Goal: Task Accomplishment & Management: Complete application form

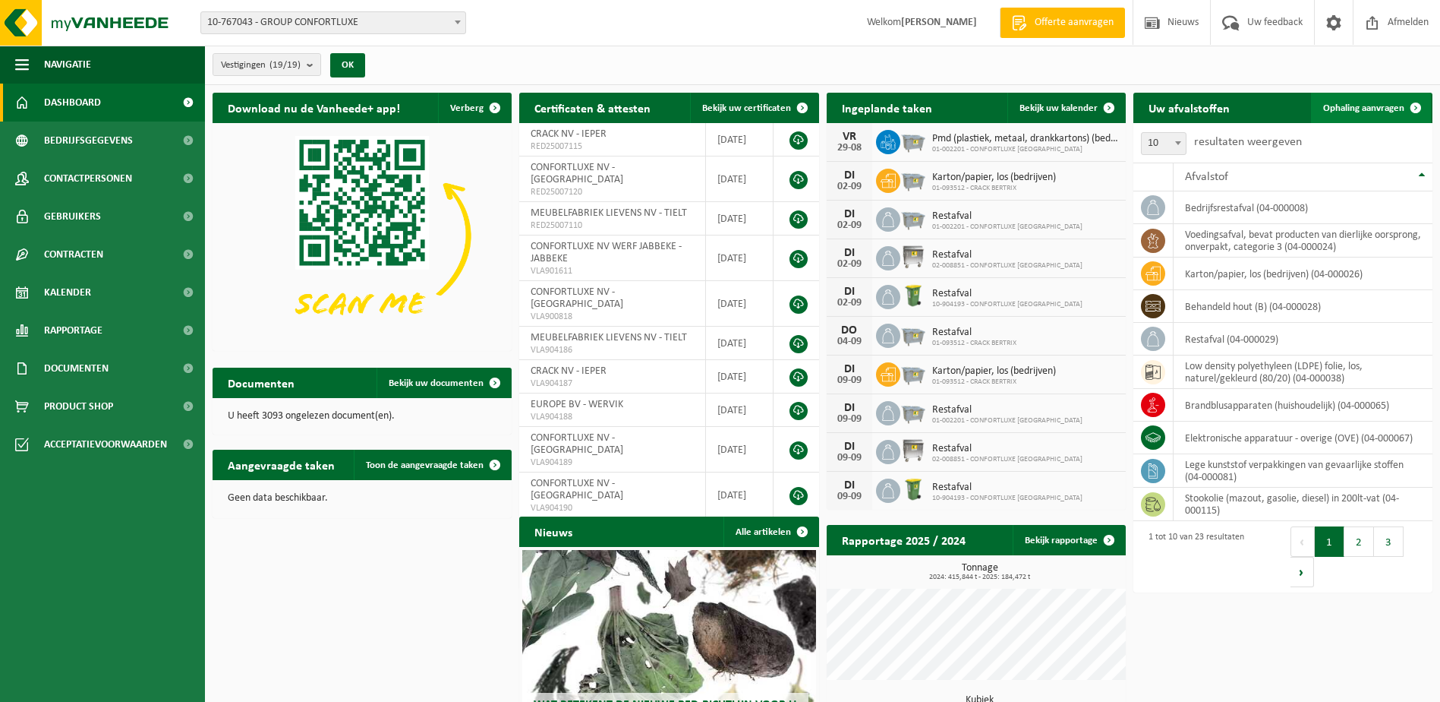
click at [1351, 108] on span "Ophaling aanvragen" at bounding box center [1363, 108] width 81 height 10
click at [1395, 546] on button "3" at bounding box center [1389, 541] width 30 height 30
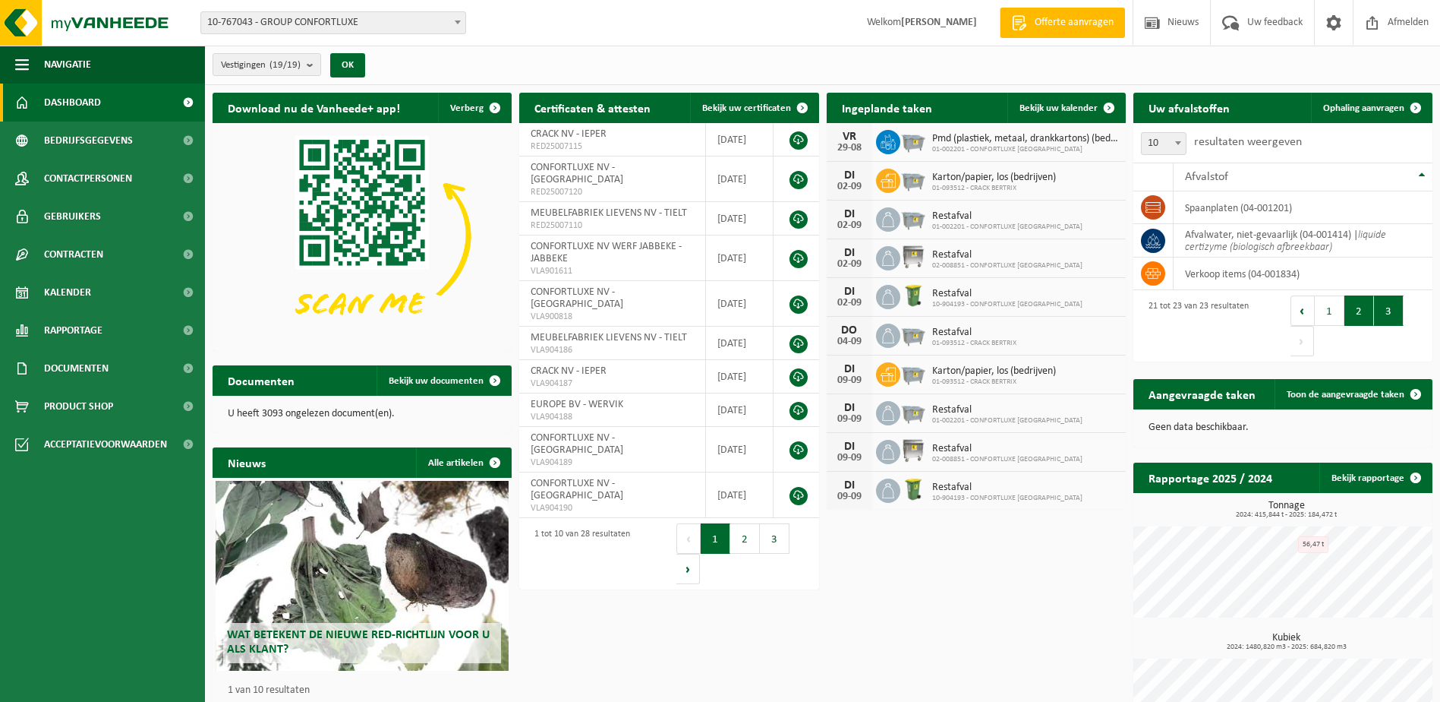
click at [1349, 311] on button "2" at bounding box center [1360, 310] width 30 height 30
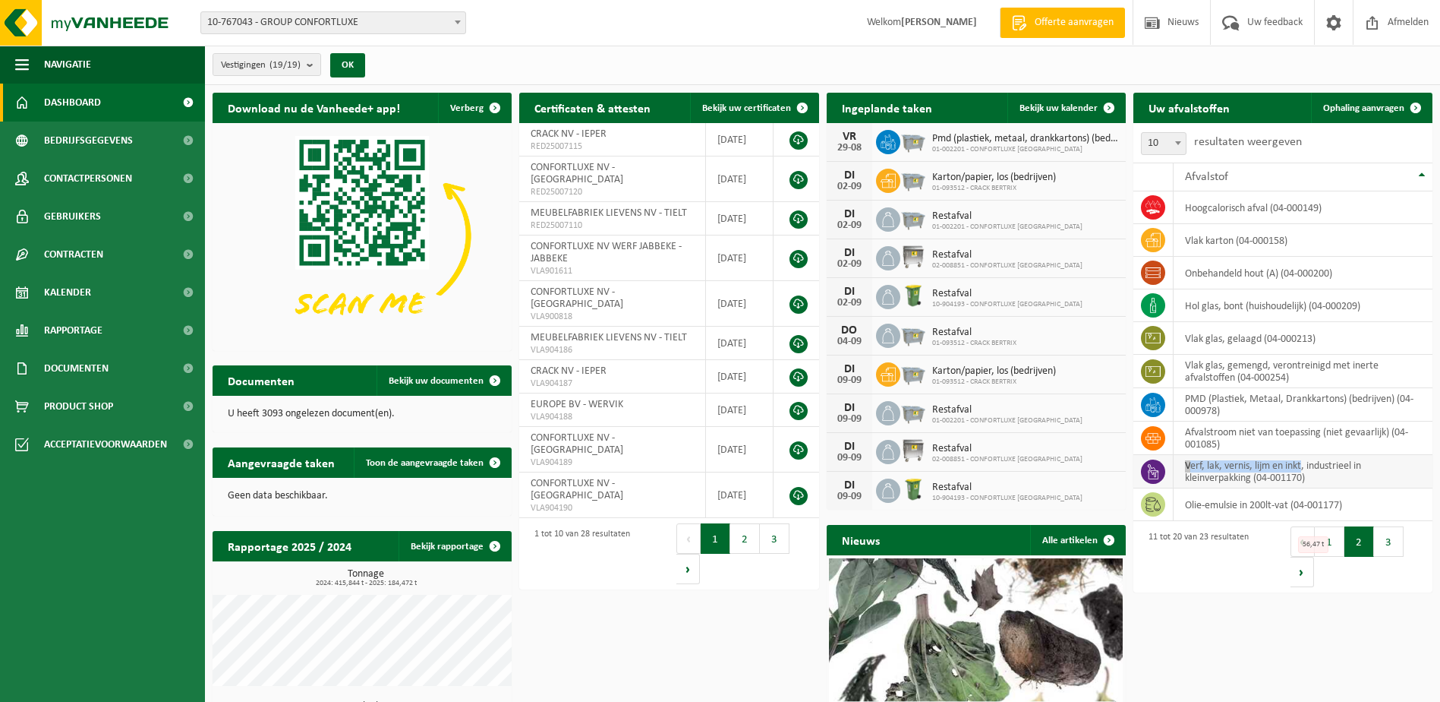
drag, startPoint x: 1282, startPoint y: 462, endPoint x: 1175, endPoint y: 465, distance: 106.4
click at [1175, 465] on td "verf, lak, vernis, lijm en inkt, industrieel in kleinverpakking (04-001170)" at bounding box center [1303, 471] width 259 height 33
click at [1378, 115] on link "Ophaling aanvragen" at bounding box center [1371, 108] width 120 height 30
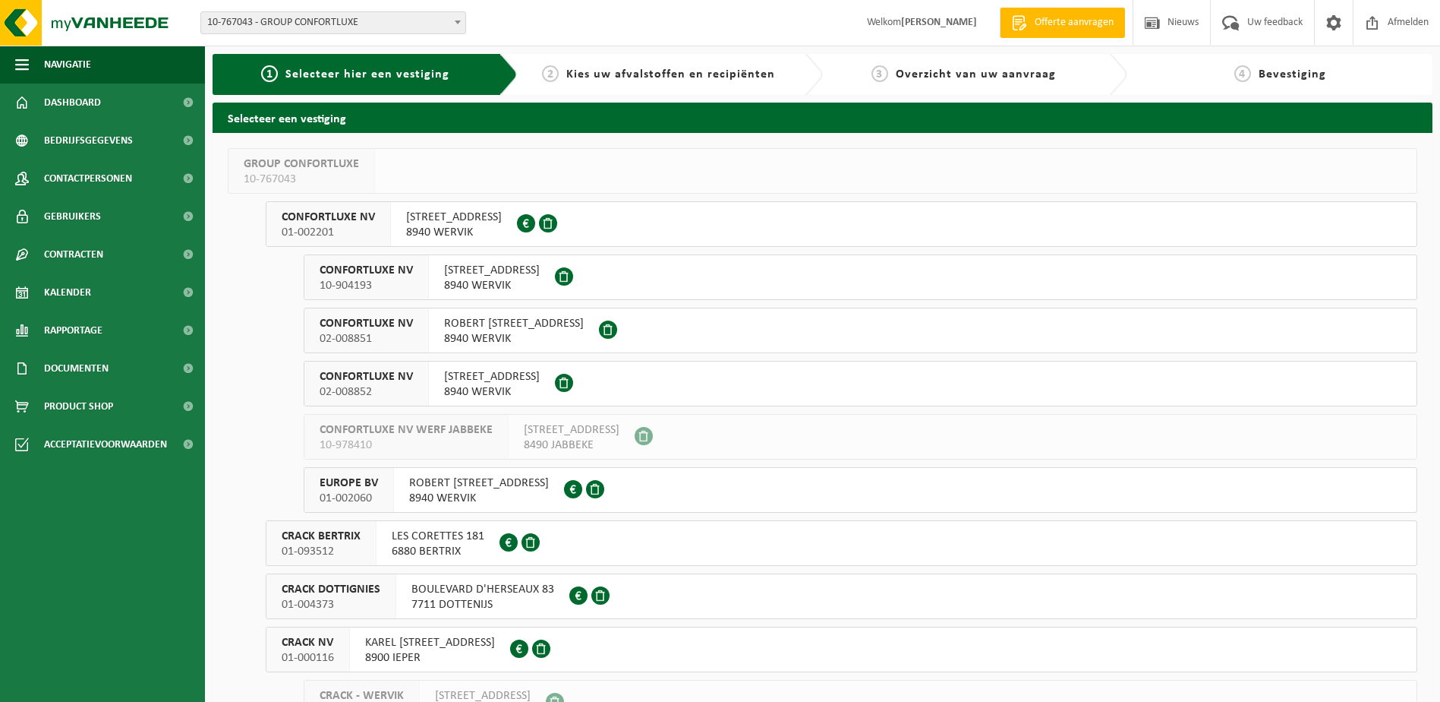
click at [573, 375] on span at bounding box center [564, 383] width 18 height 18
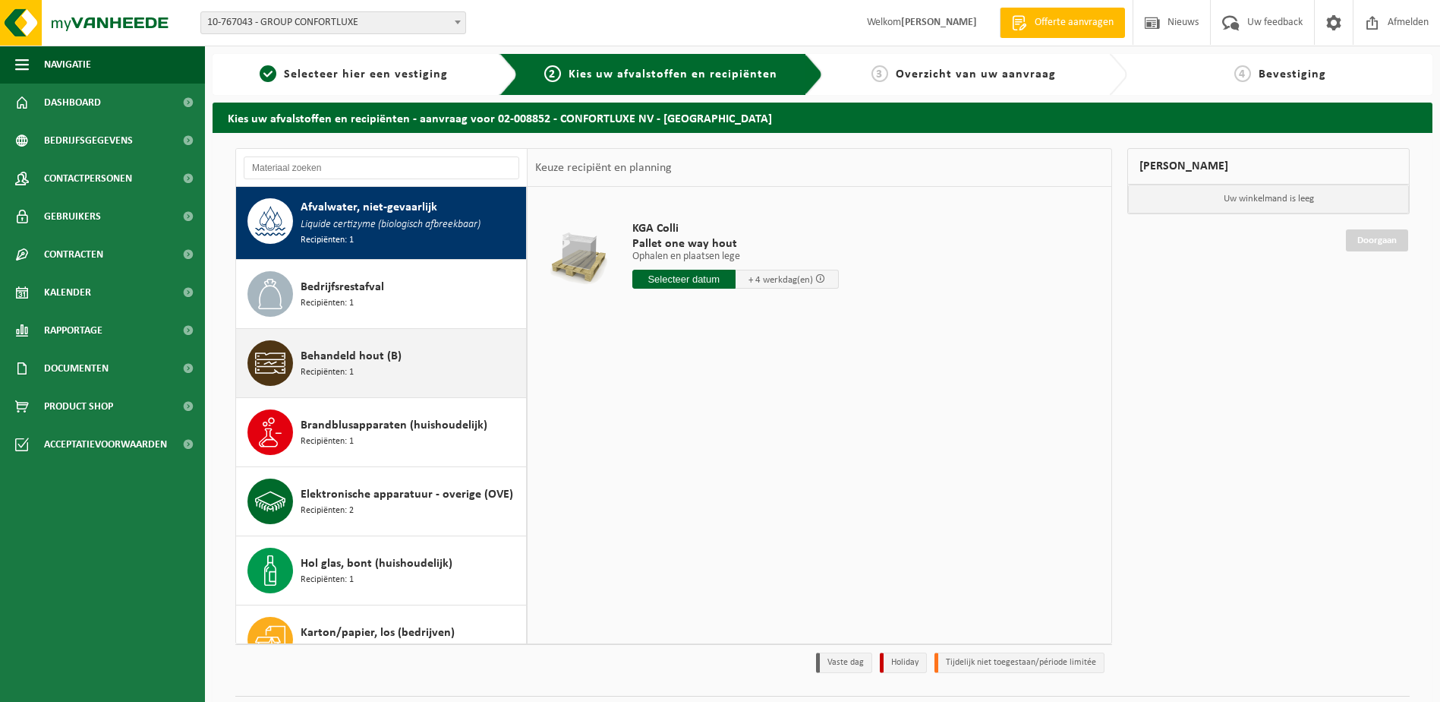
click at [380, 359] on span "Behandeld hout (B)" at bounding box center [351, 356] width 101 height 18
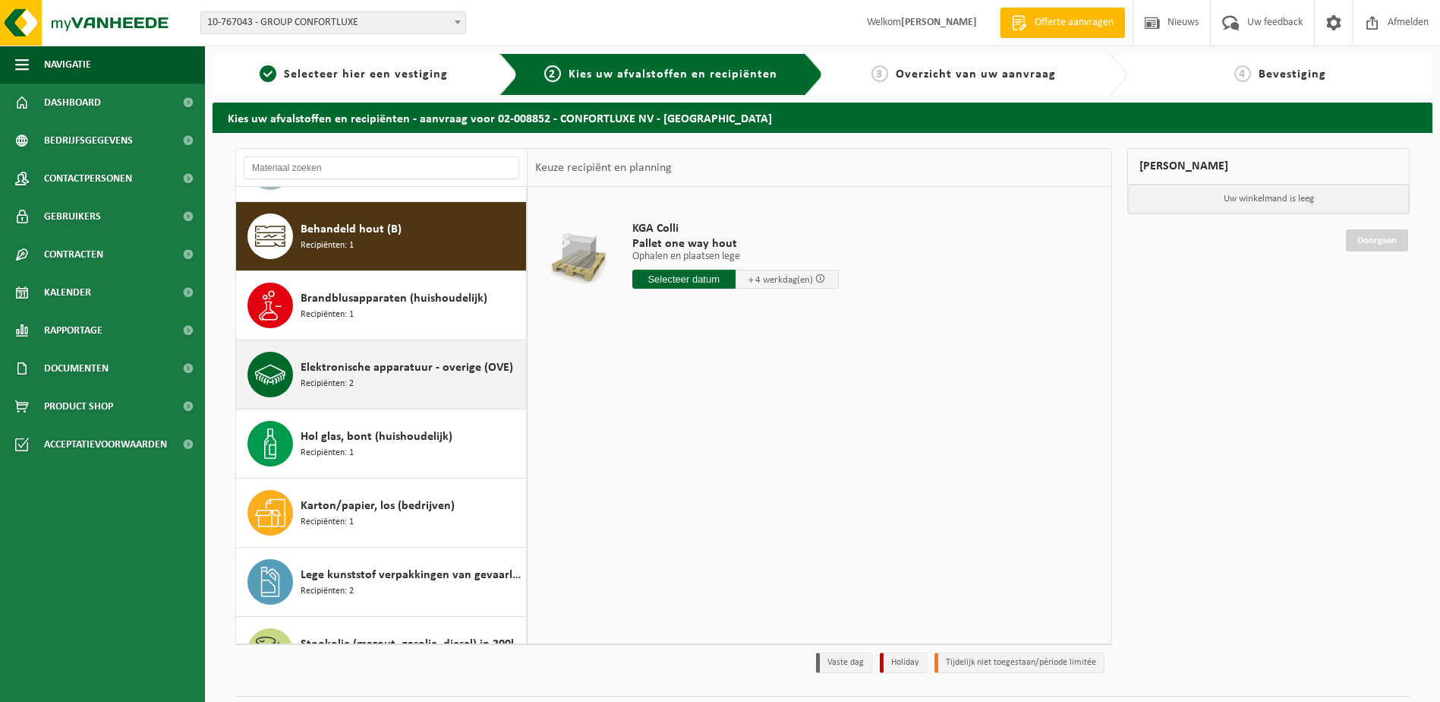
scroll to position [140, 0]
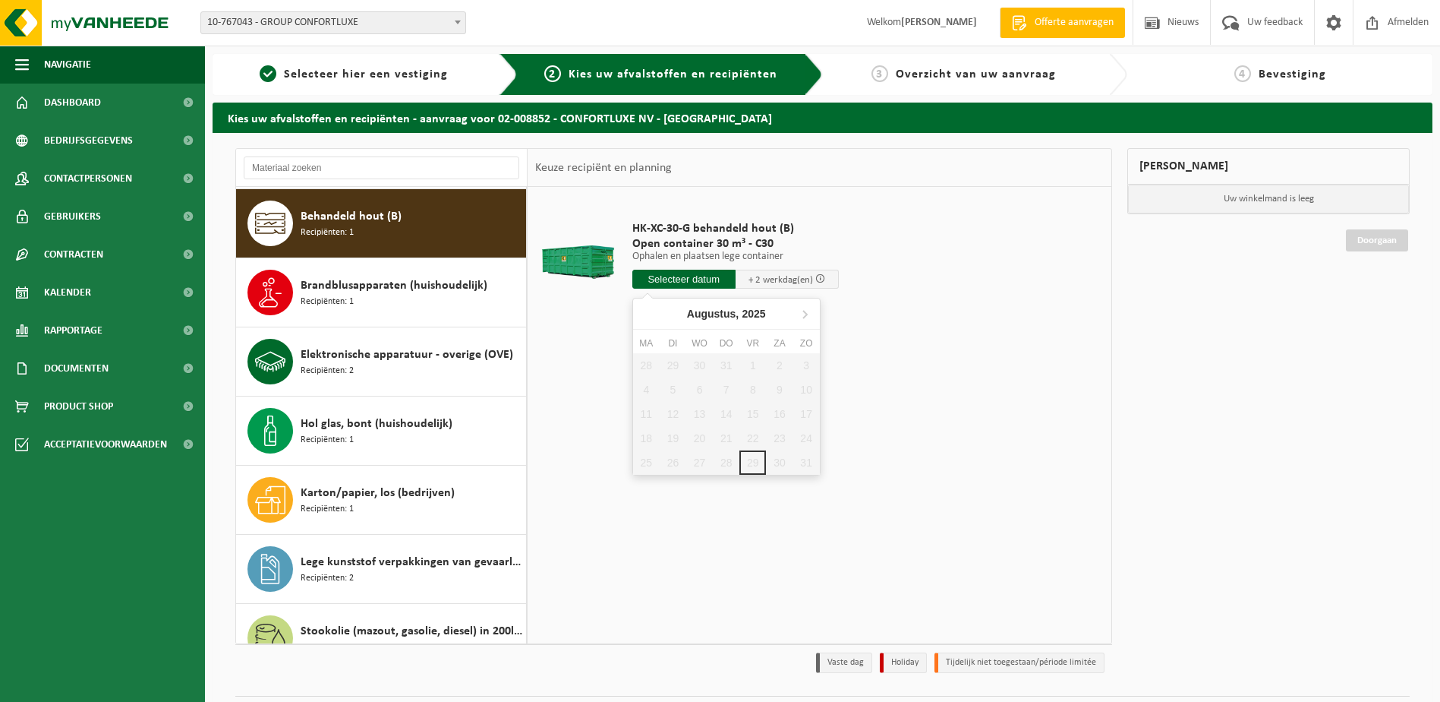
click at [681, 281] on input "text" at bounding box center [683, 279] width 103 height 19
click at [811, 311] on icon at bounding box center [805, 313] width 24 height 24
click at [634, 364] on div "1" at bounding box center [646, 365] width 27 height 24
type input "Van 2025-09-01"
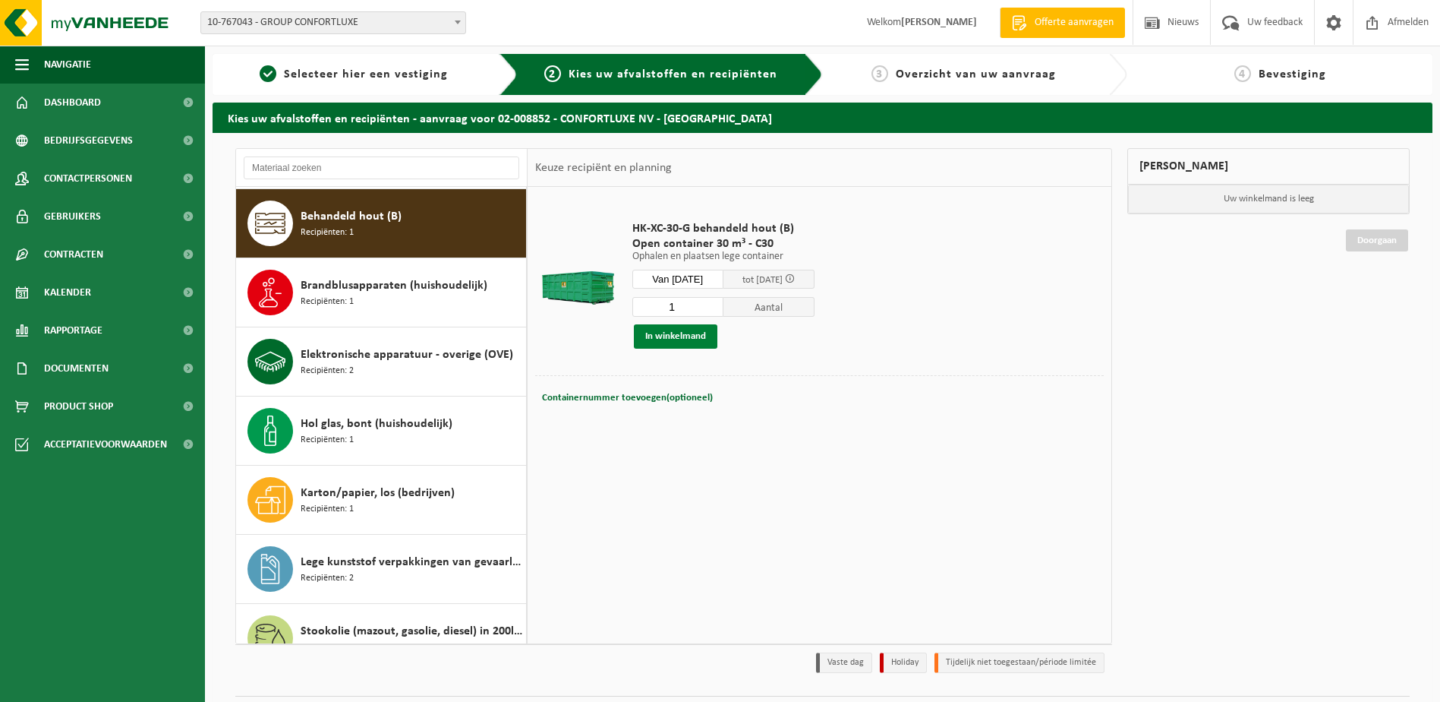
click at [683, 332] on button "In winkelmand" at bounding box center [676, 336] width 84 height 24
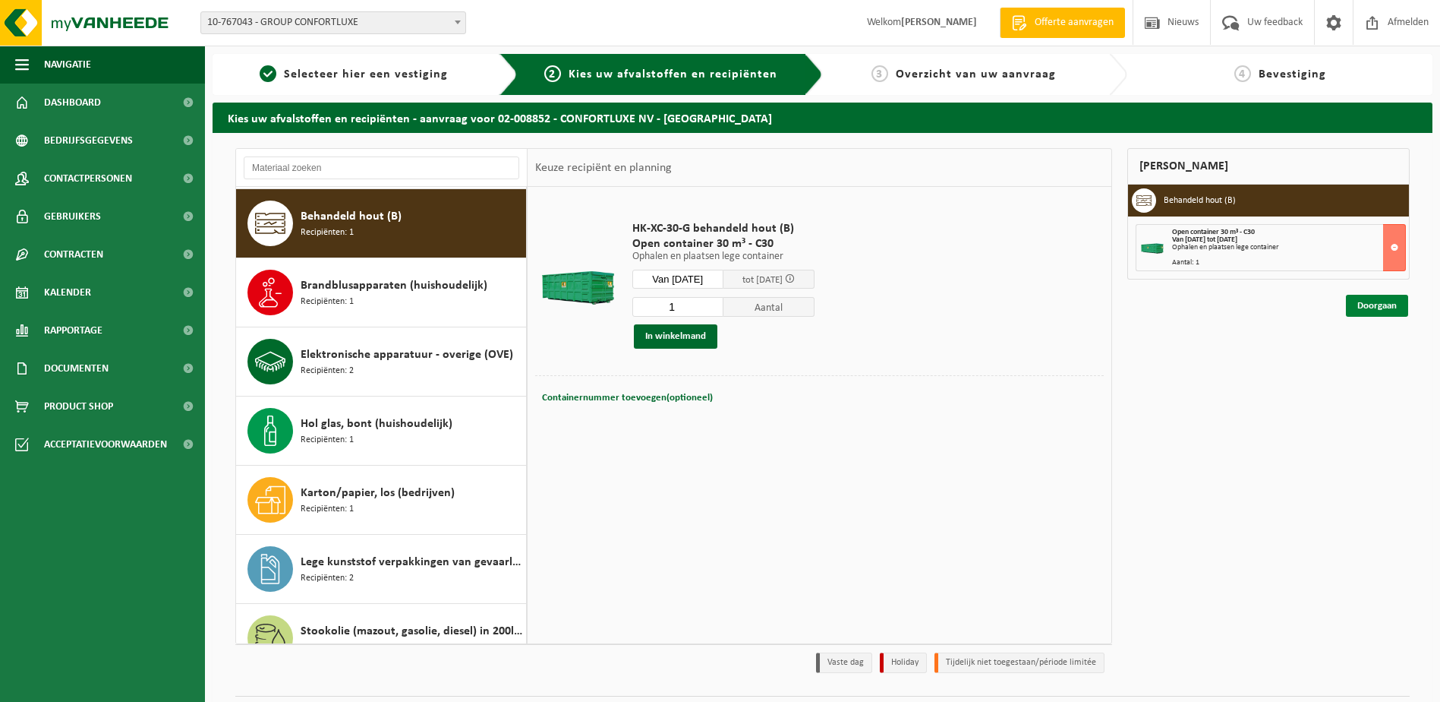
click at [1364, 299] on link "Doorgaan" at bounding box center [1377, 306] width 62 height 22
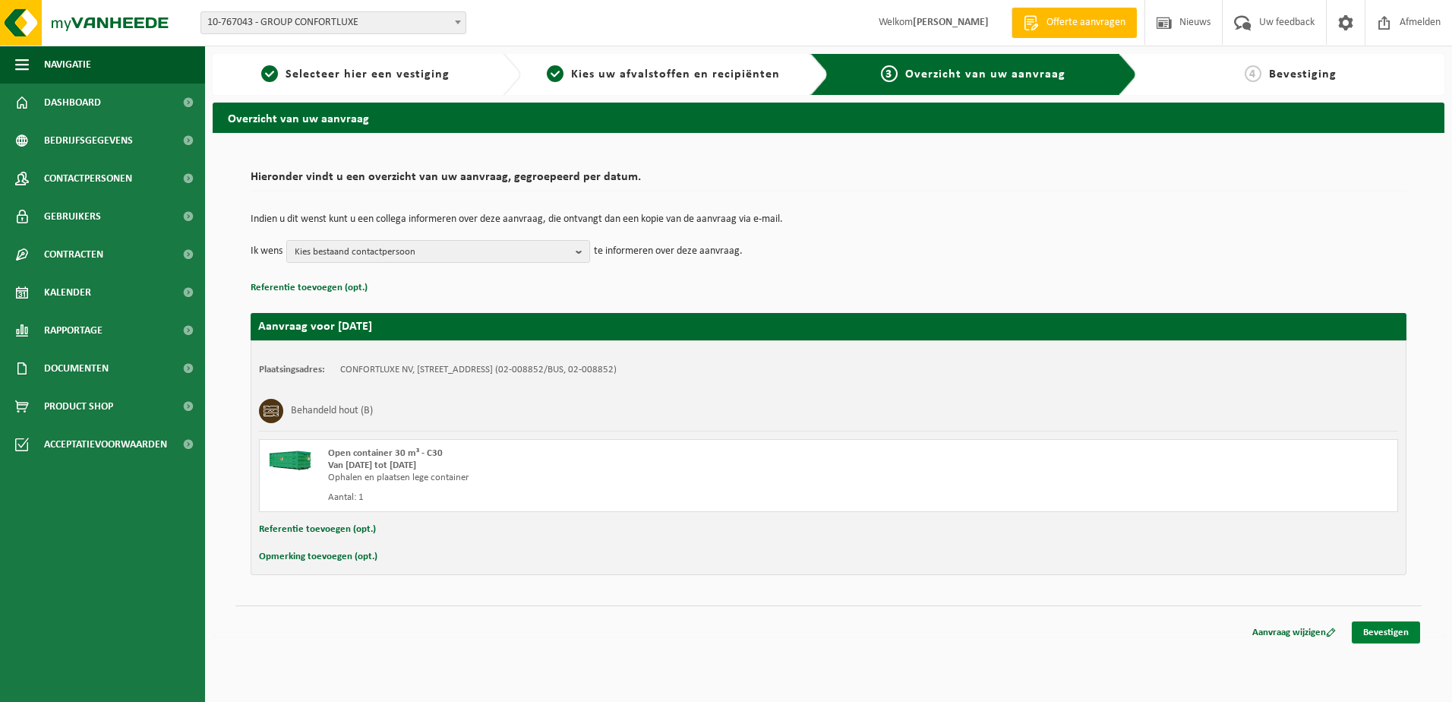
click at [1384, 629] on link "Bevestigen" at bounding box center [1385, 632] width 68 height 22
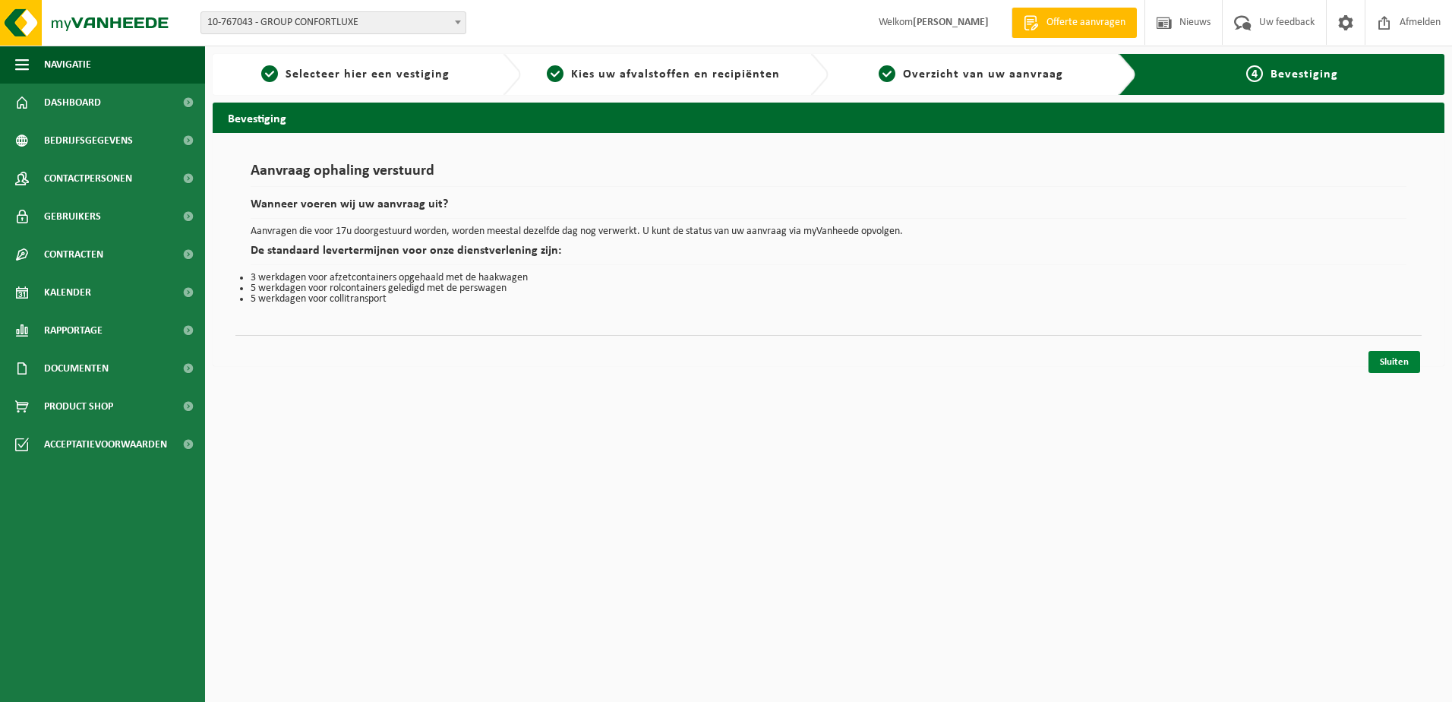
click at [1389, 355] on link "Sluiten" at bounding box center [1394, 362] width 52 height 22
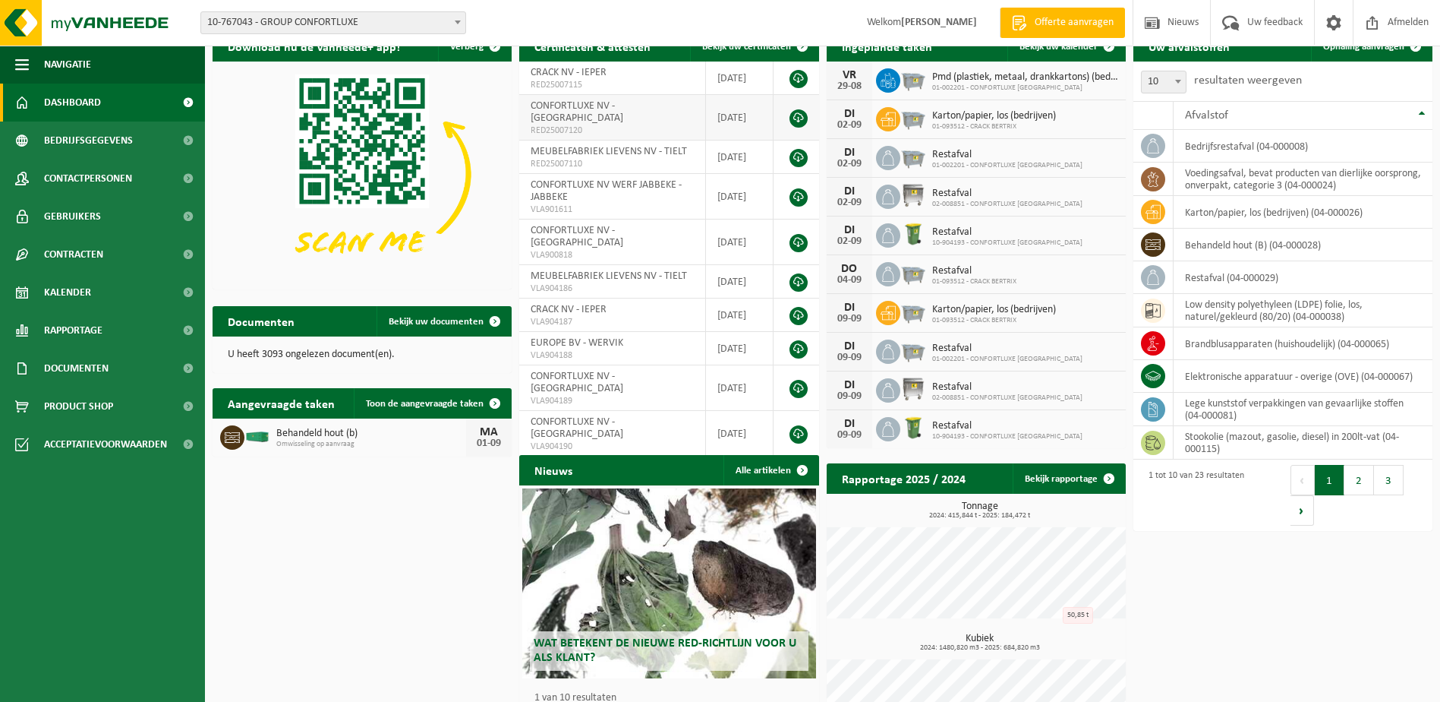
scroll to position [125, 0]
